Goal: Check status: Check status

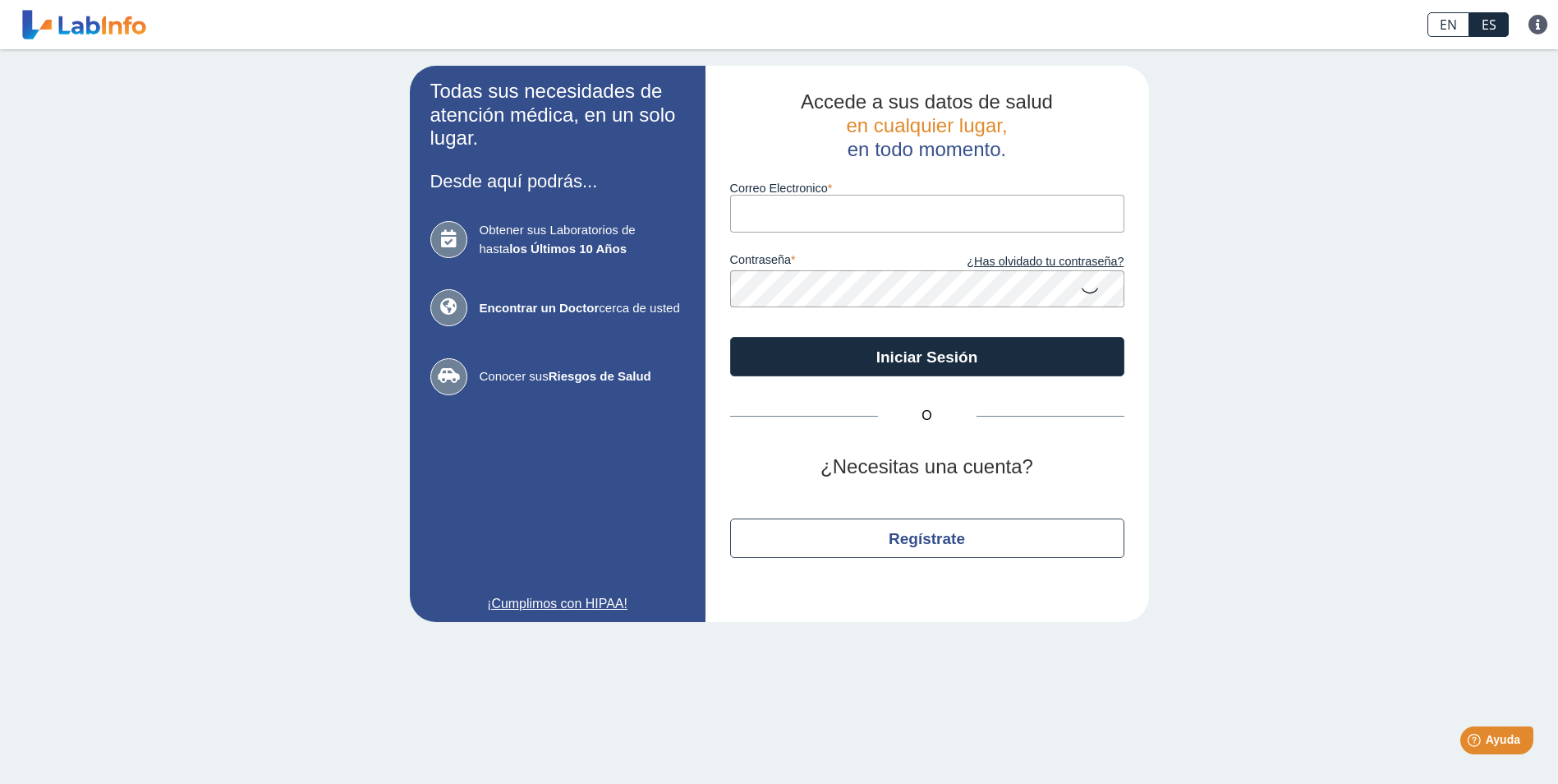
click at [880, 227] on input "Correo Electronico" at bounding box center [927, 214] width 394 height 37
type input "[EMAIL_ADDRESS][DOMAIN_NAME]"
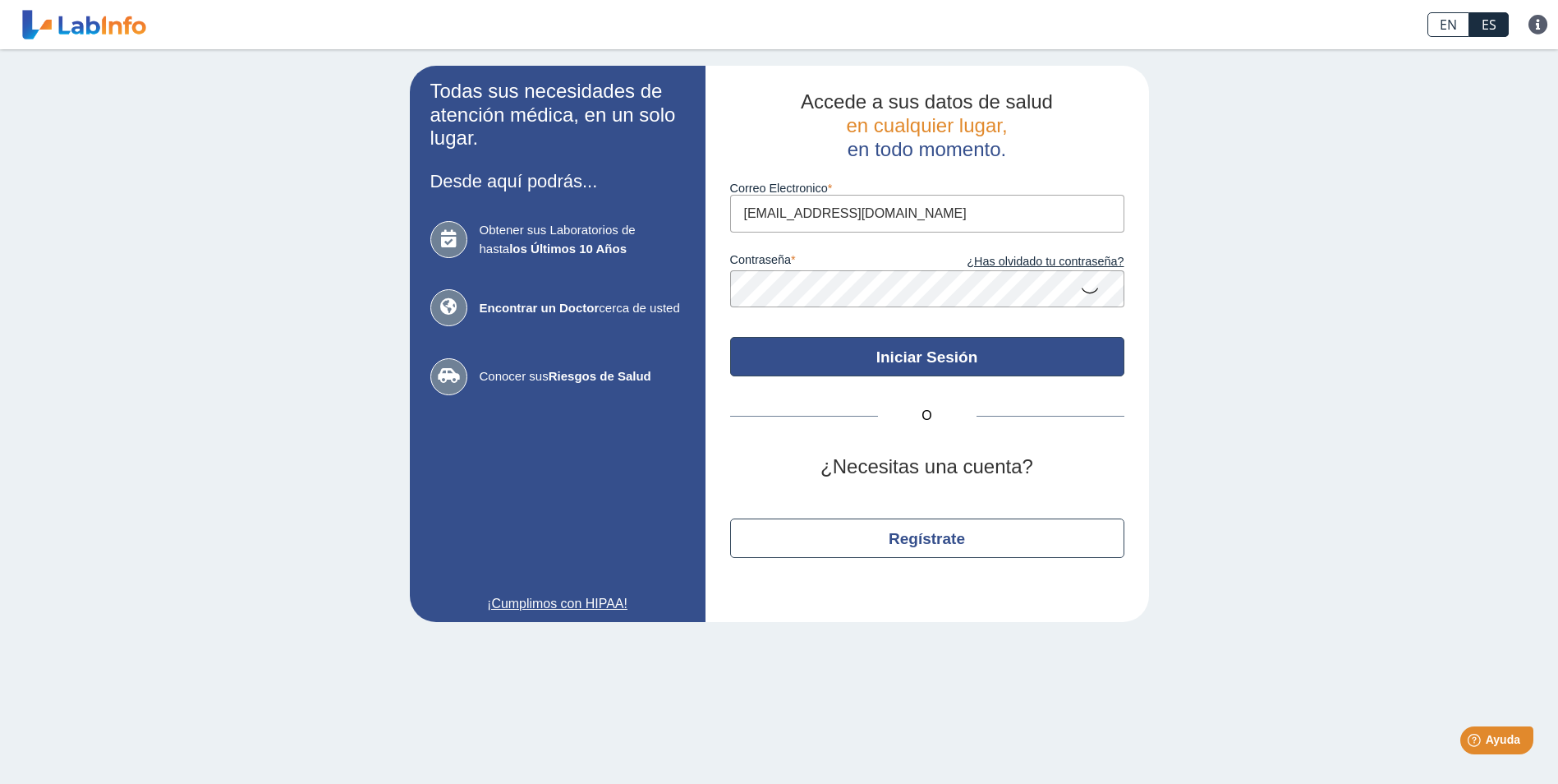
click at [912, 363] on button "Iniciar Sesión" at bounding box center [927, 357] width 394 height 39
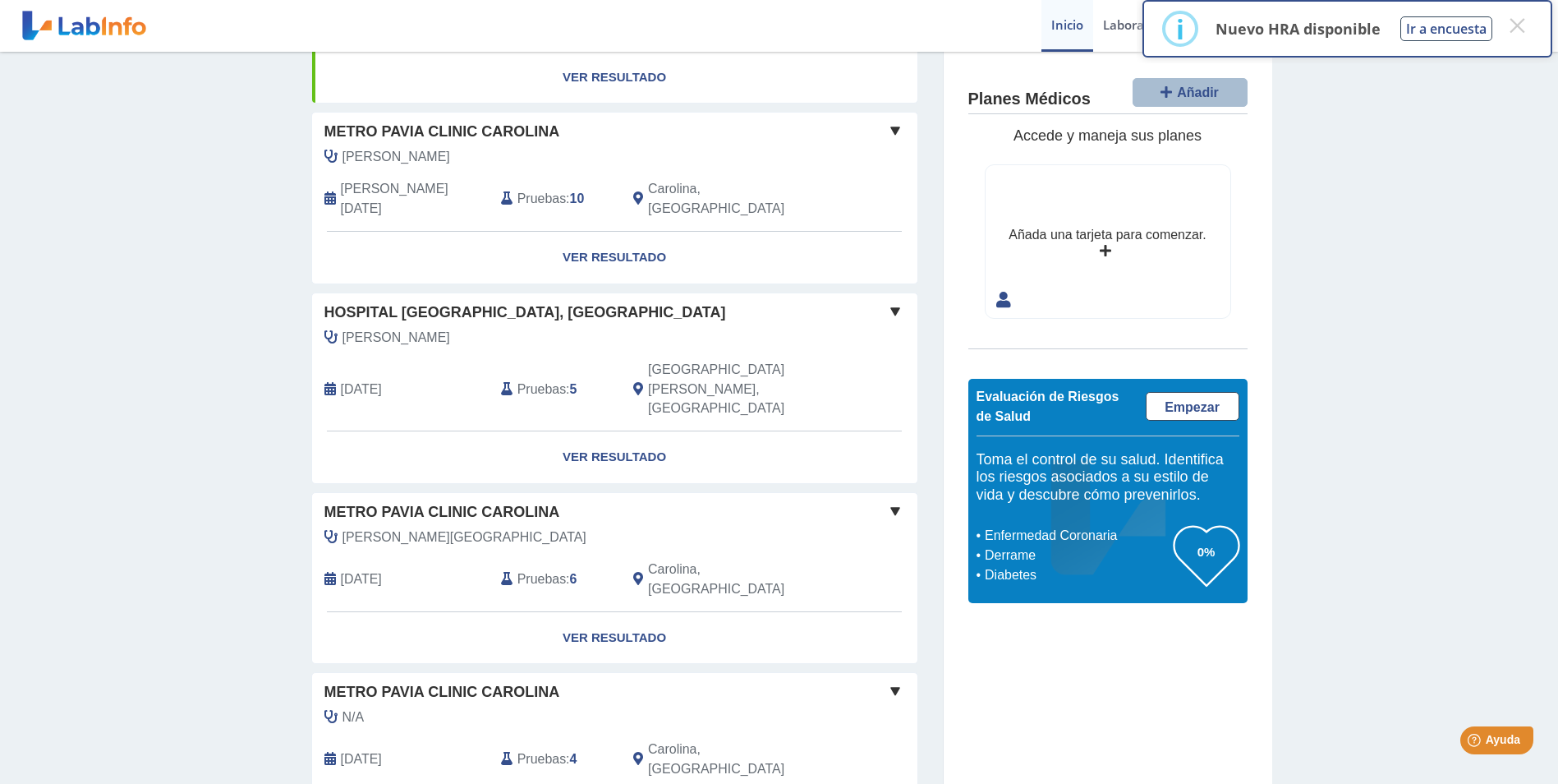
scroll to position [164, 0]
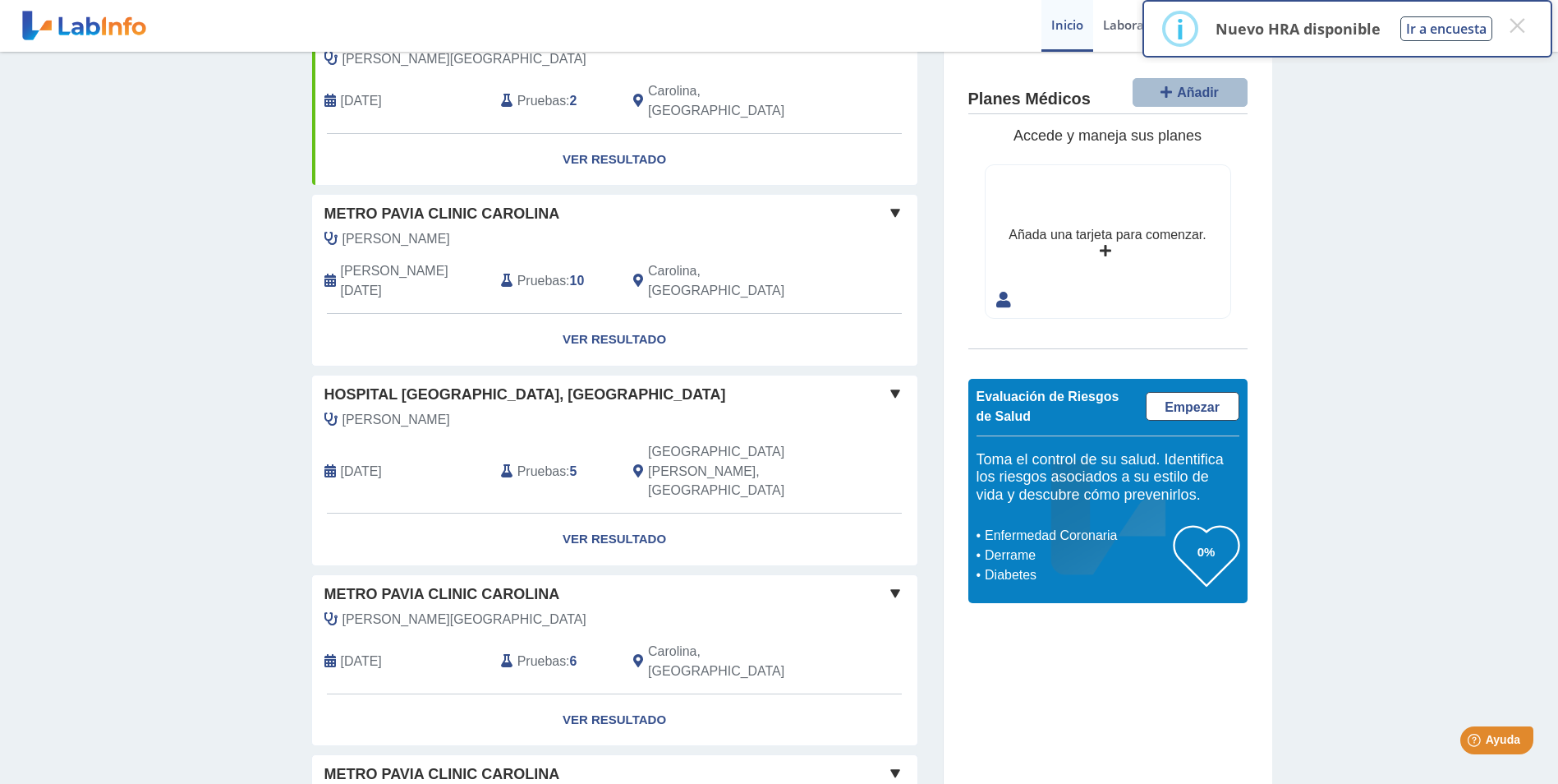
click at [393, 261] on span "[PERSON_NAME][DATE]" at bounding box center [414, 281] width 147 height 39
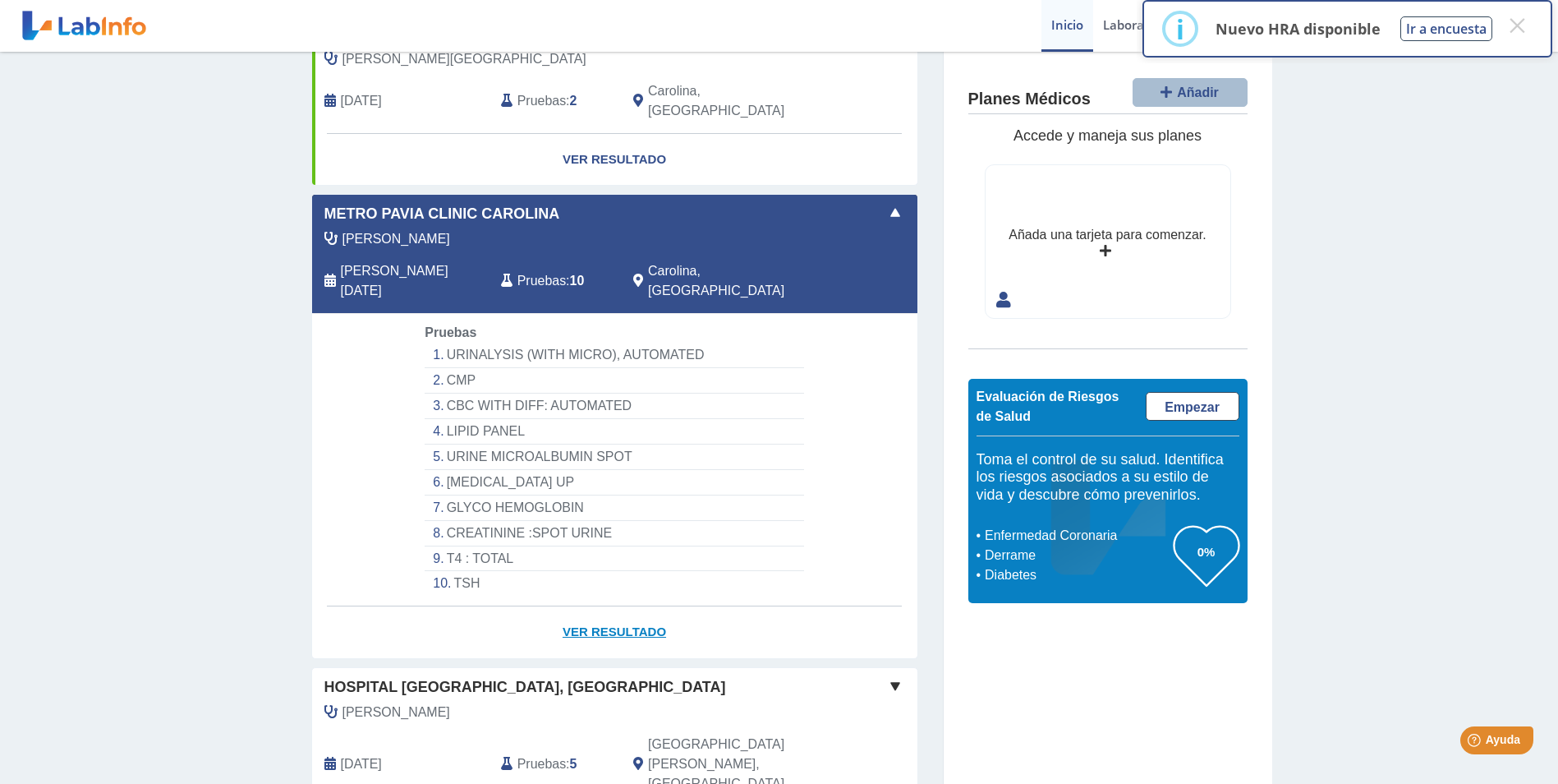
click at [604, 606] on link "Ver Resultado" at bounding box center [614, 631] width 606 height 51
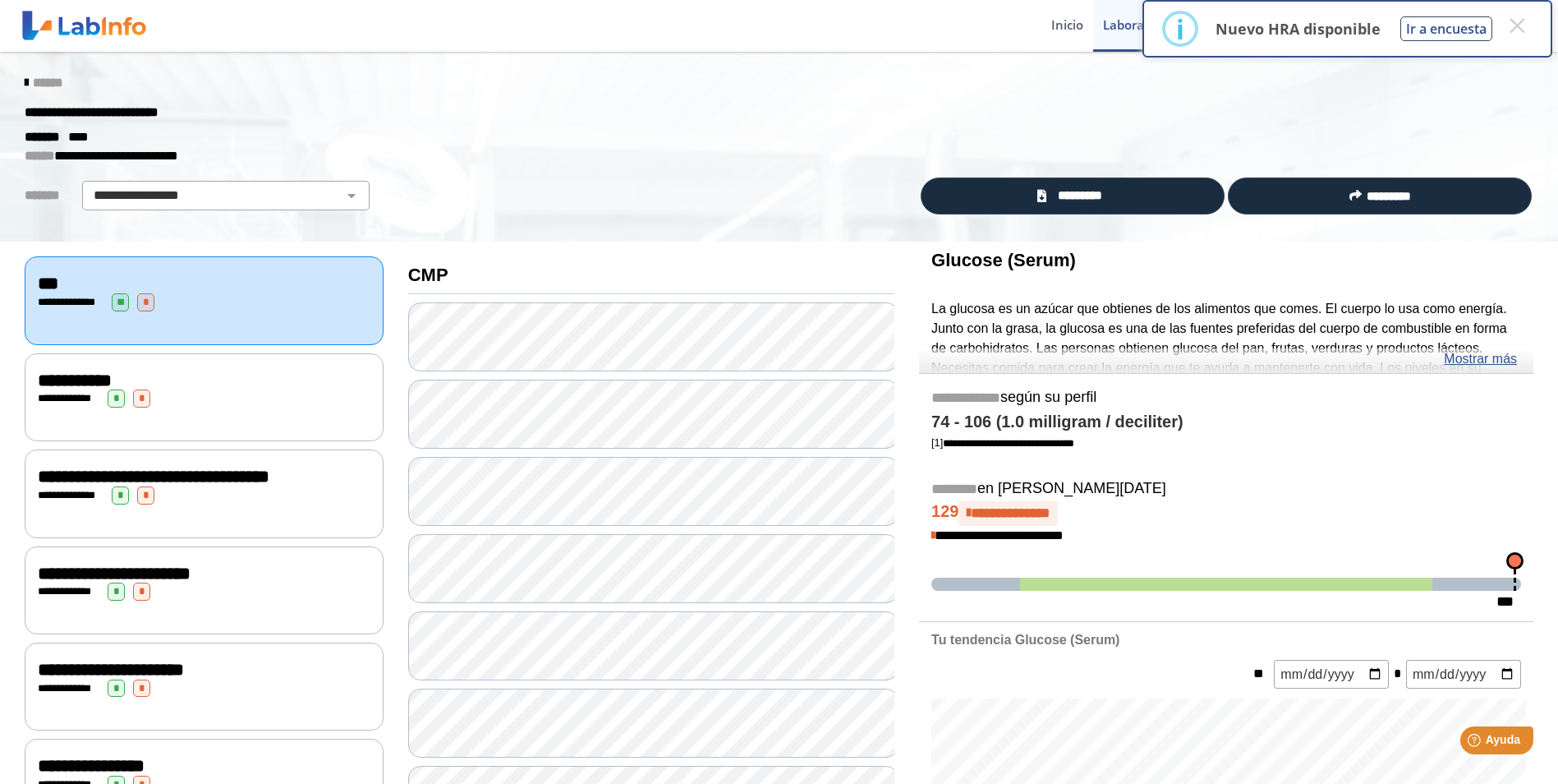
click at [1439, 95] on div "******" at bounding box center [779, 83] width 1534 height 30
click at [1522, 20] on button "×" at bounding box center [1518, 25] width 30 height 30
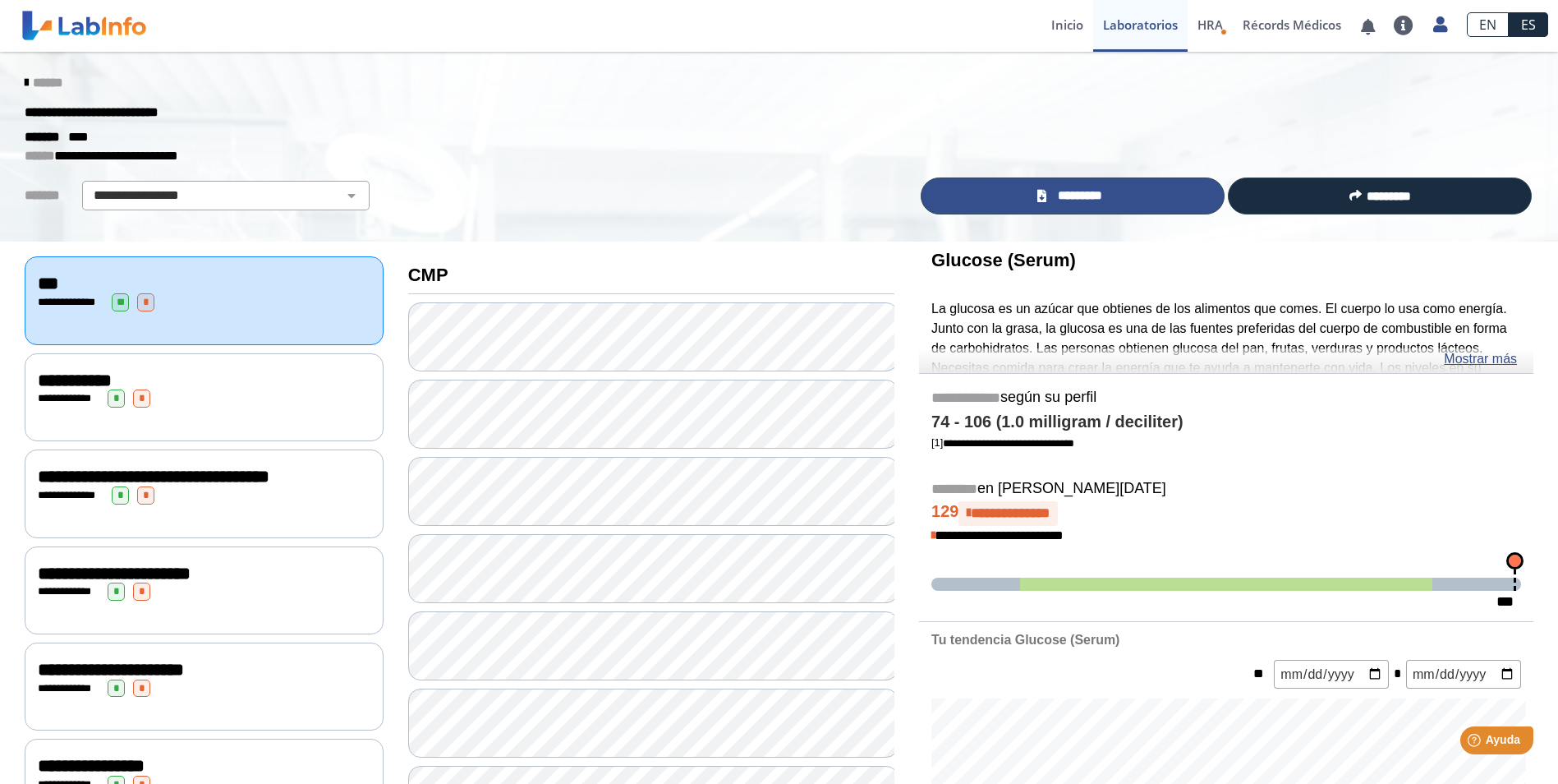
click at [1031, 196] on link "*********" at bounding box center [1073, 196] width 304 height 37
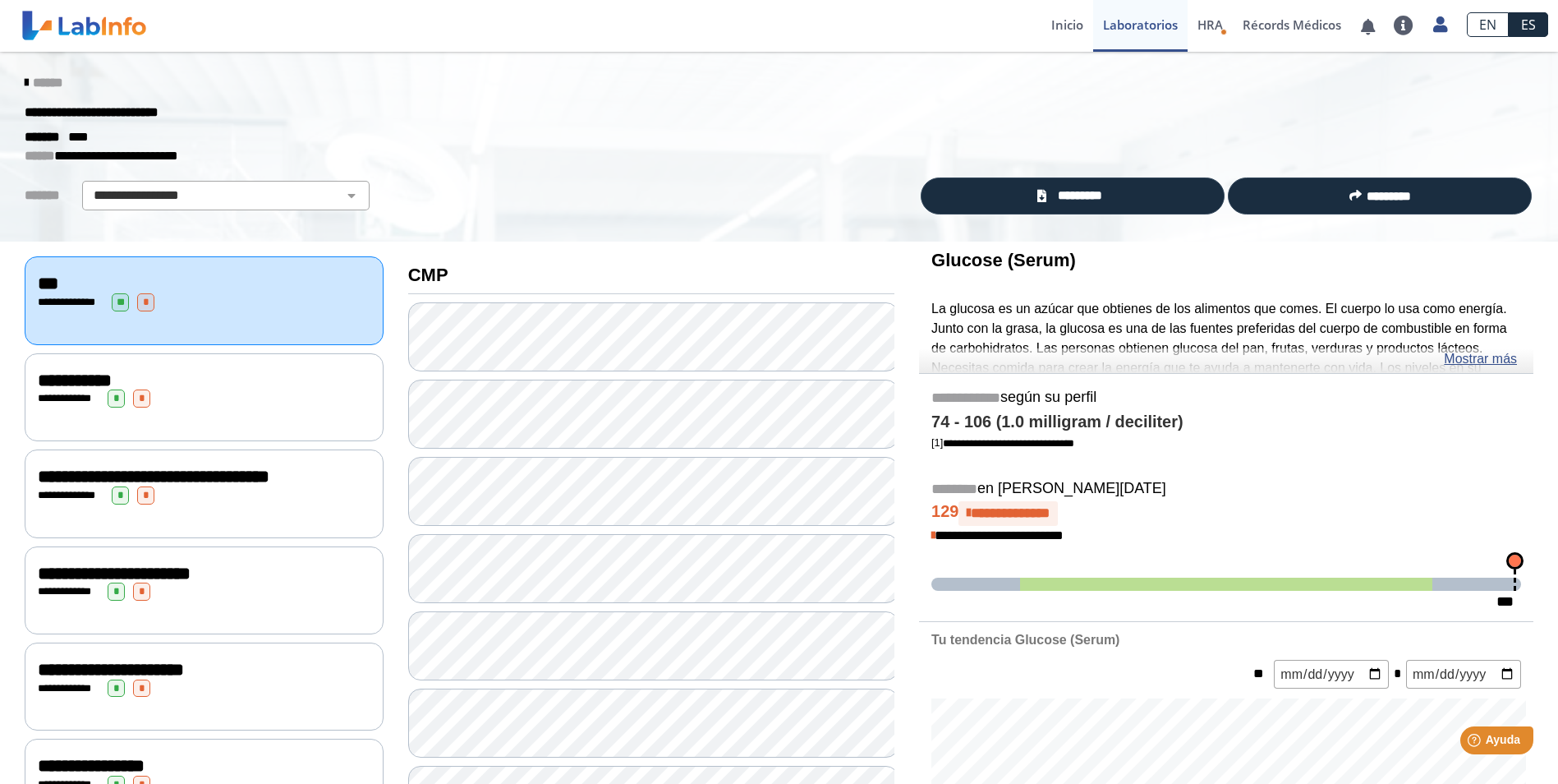
click at [24, 79] on icon at bounding box center [26, 83] width 4 height 13
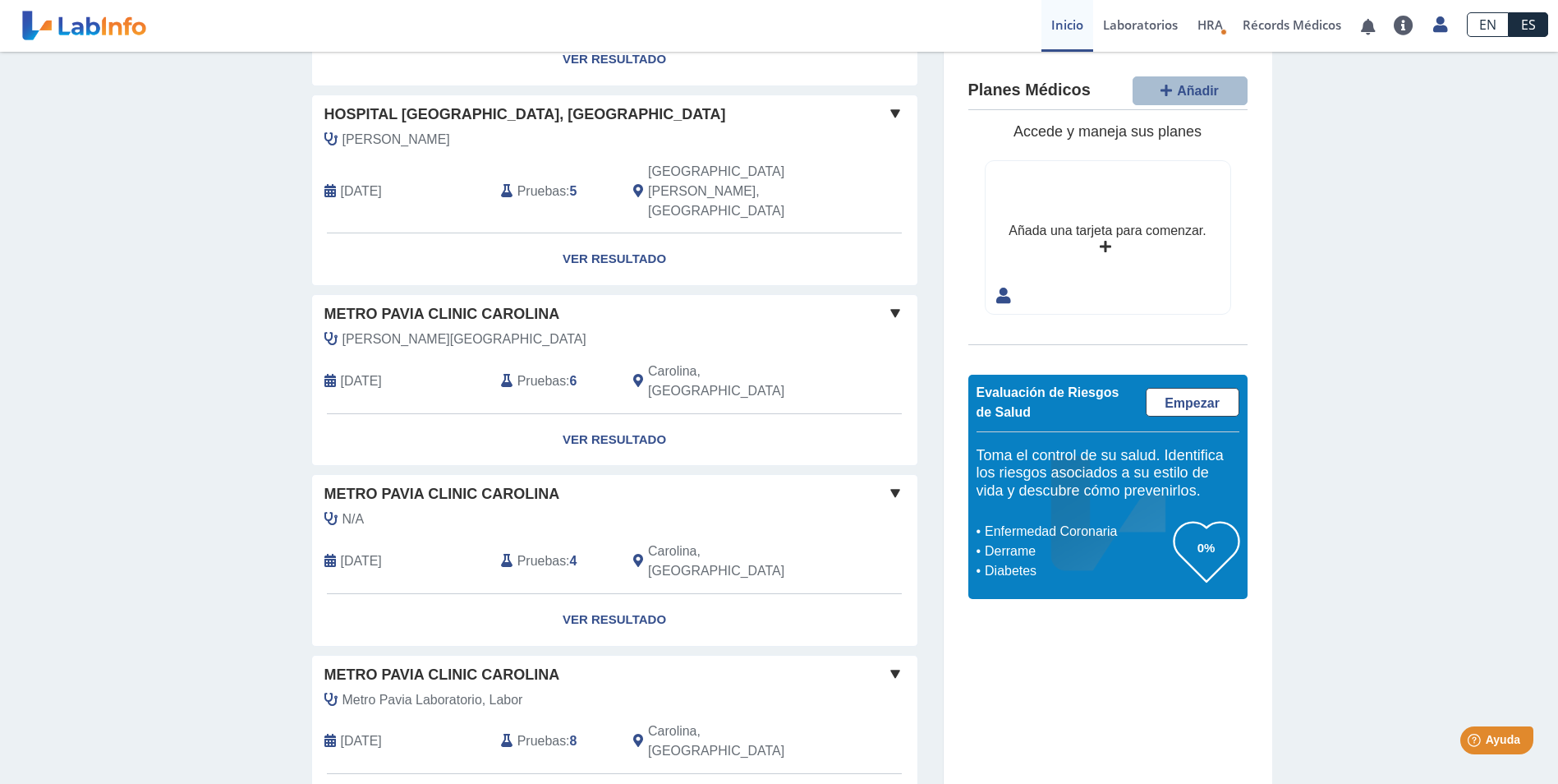
scroll to position [411, 0]
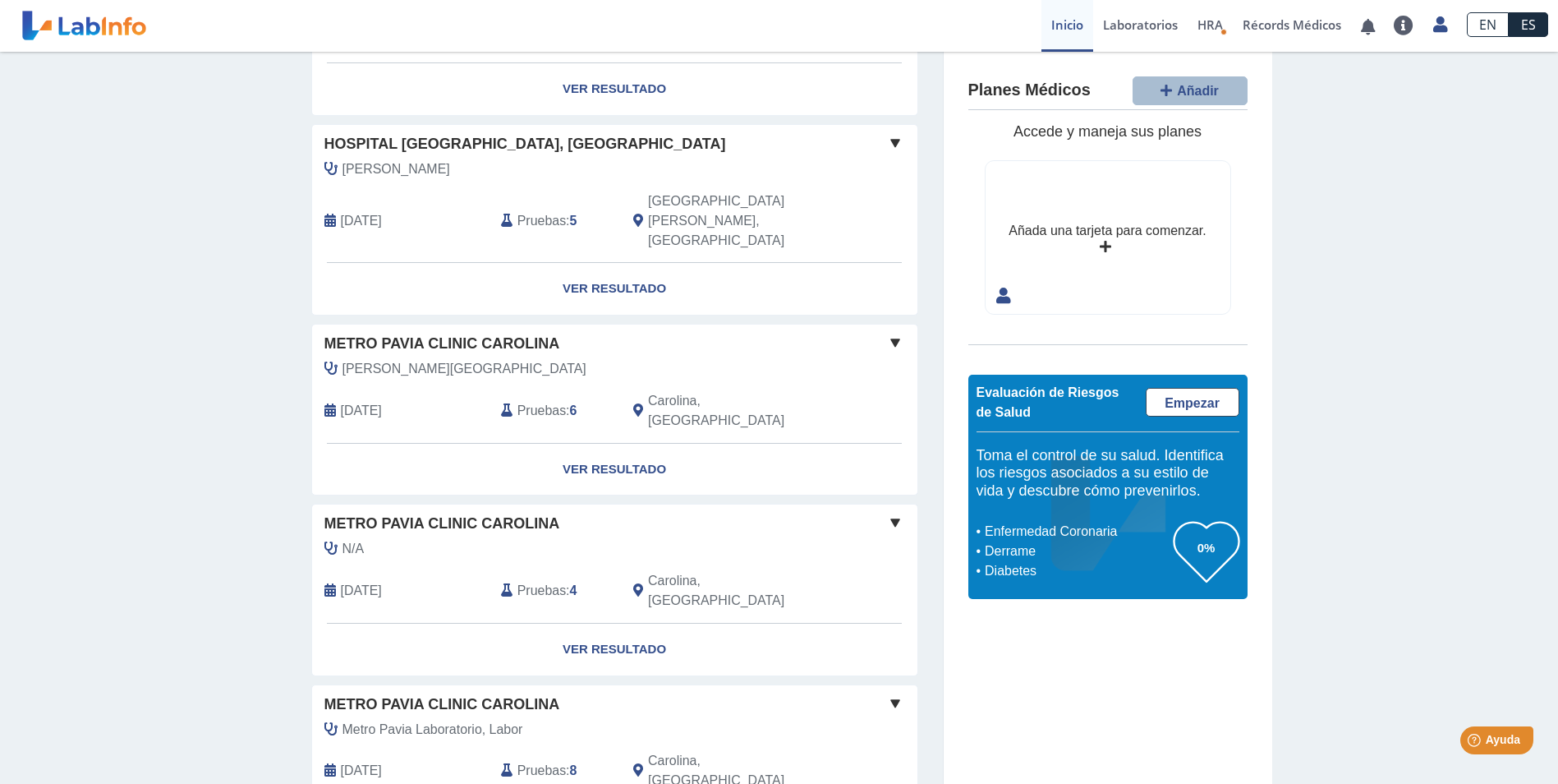
click at [434, 359] on span "[PERSON_NAME][GEOGRAPHIC_DATA]" at bounding box center [464, 369] width 244 height 20
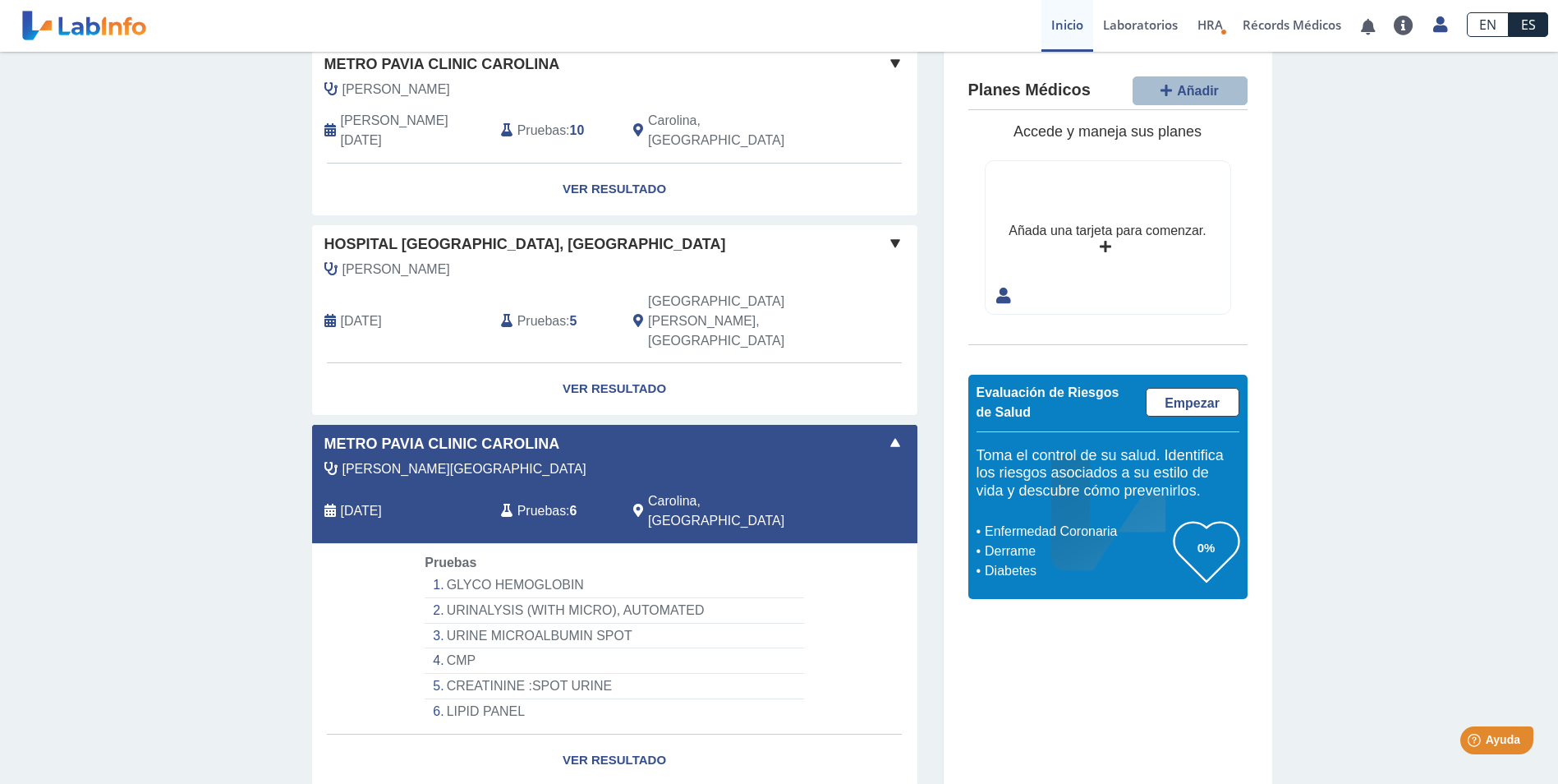
scroll to position [0, 0]
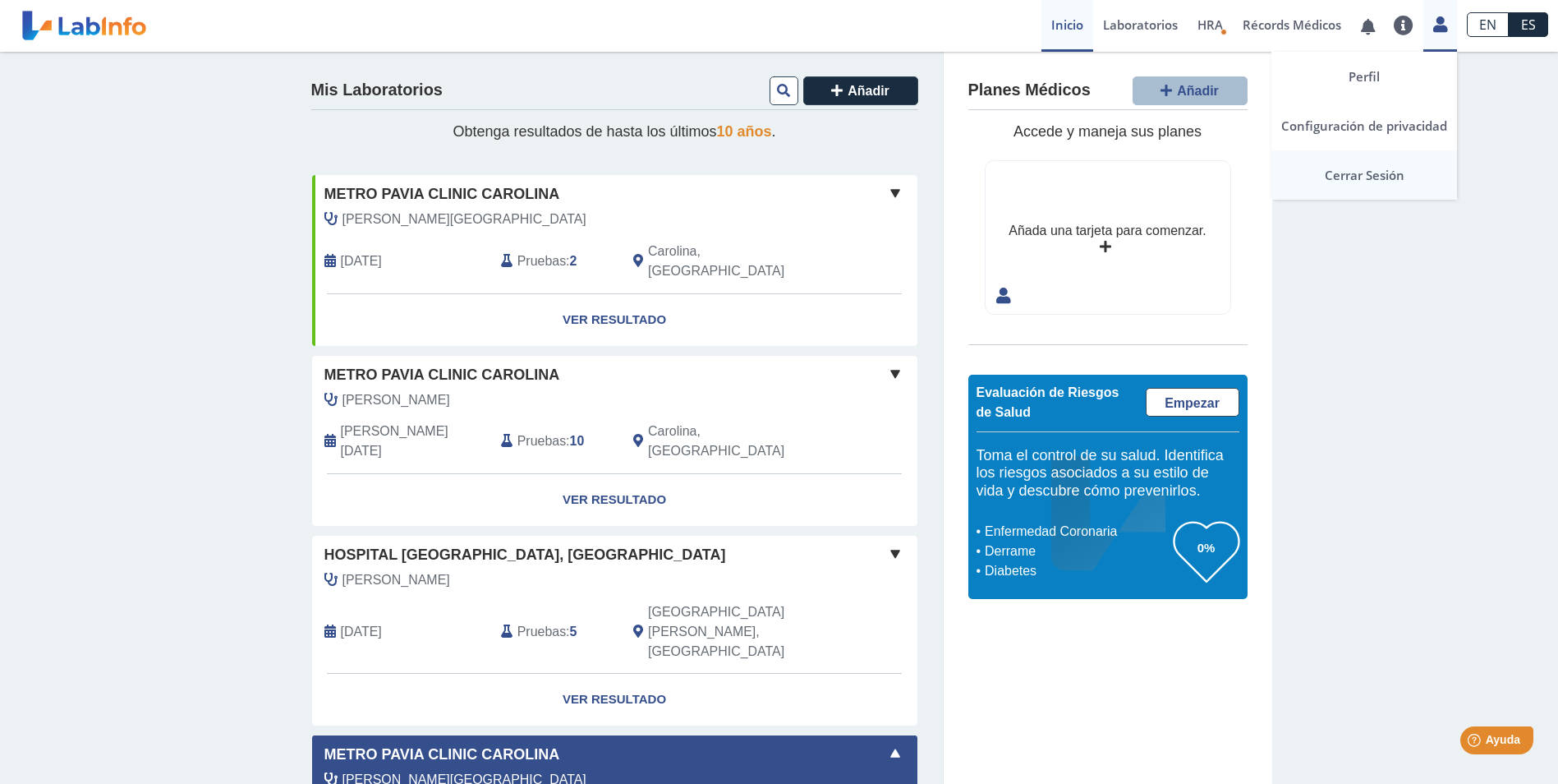
click at [1354, 174] on link "Cerrar Sesión" at bounding box center [1364, 175] width 186 height 49
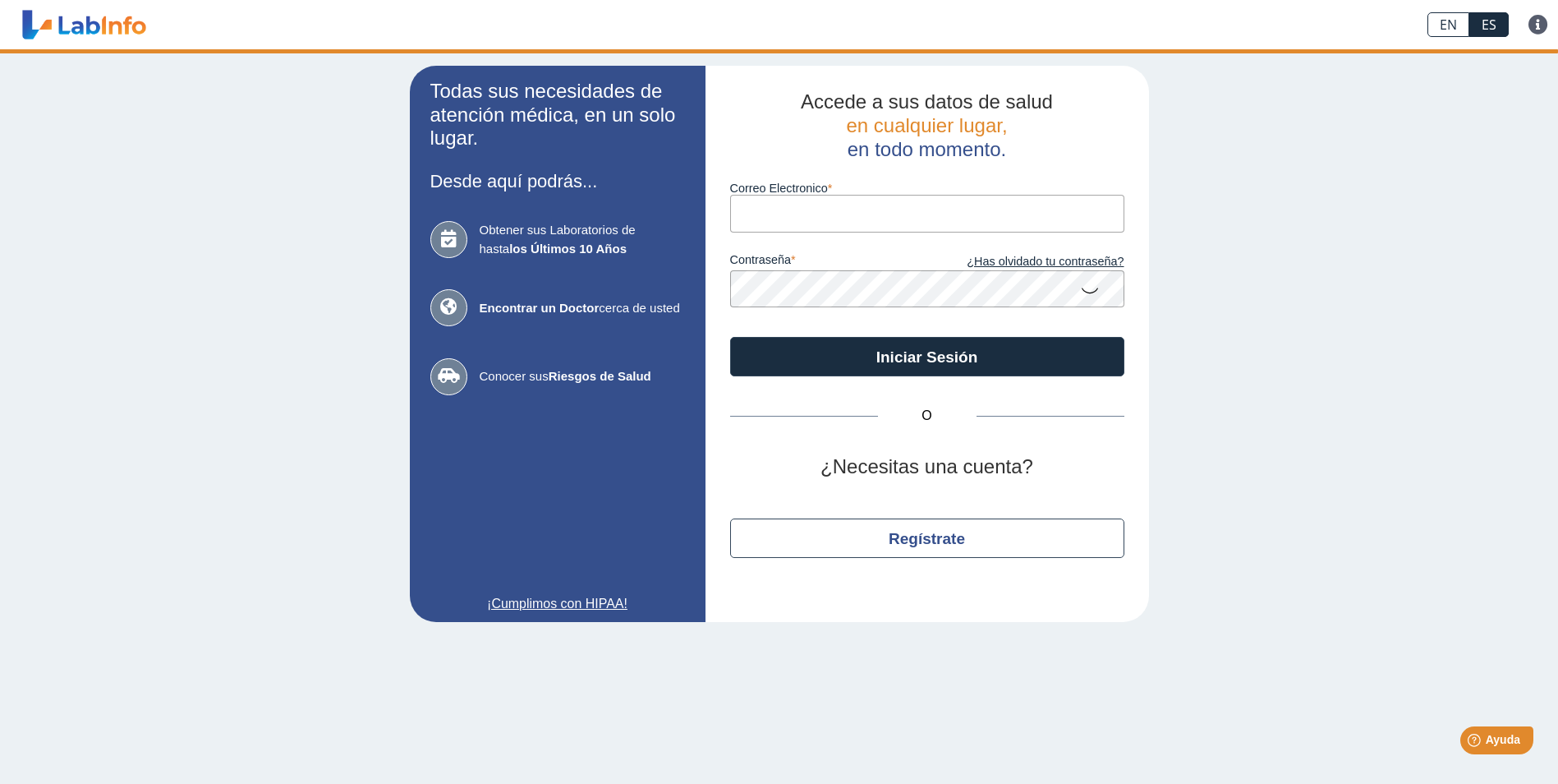
type input "[EMAIL_ADDRESS][DOMAIN_NAME]"
